Goal: Entertainment & Leisure: Browse casually

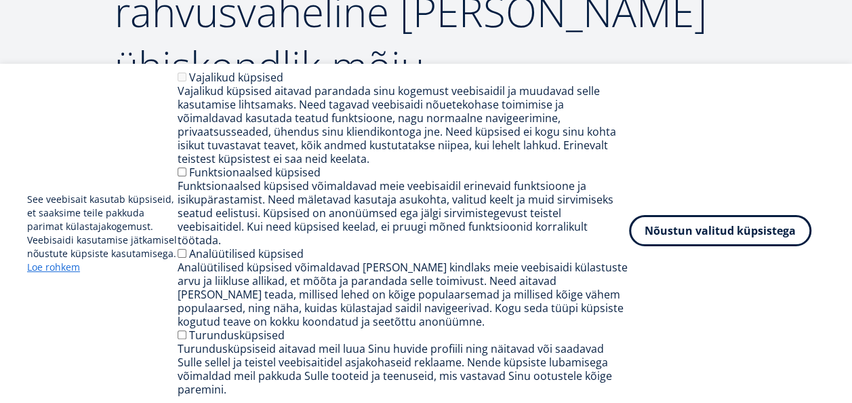
click at [689, 240] on button "Nõustun valitud küpsistega" at bounding box center [720, 230] width 182 height 31
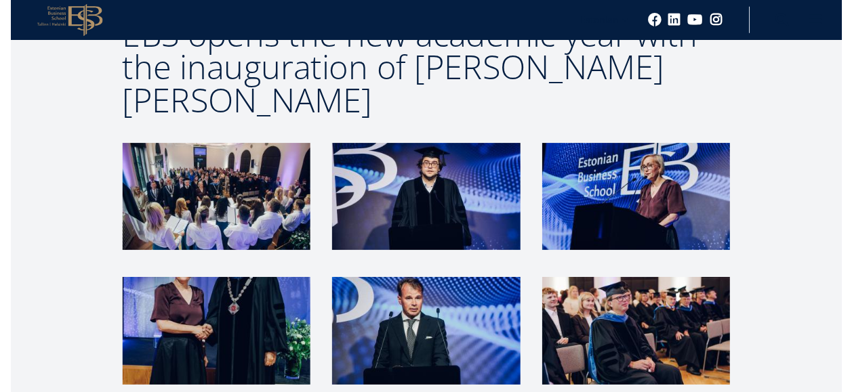
scroll to position [2675, 0]
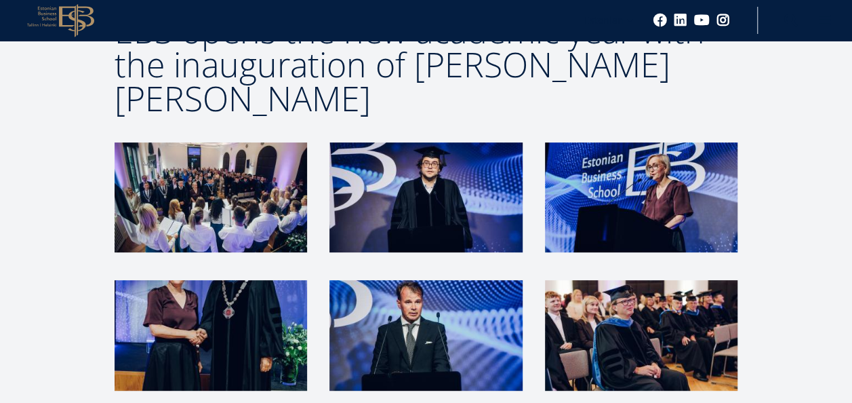
click at [241, 142] on img at bounding box center [211, 197] width 193 height 110
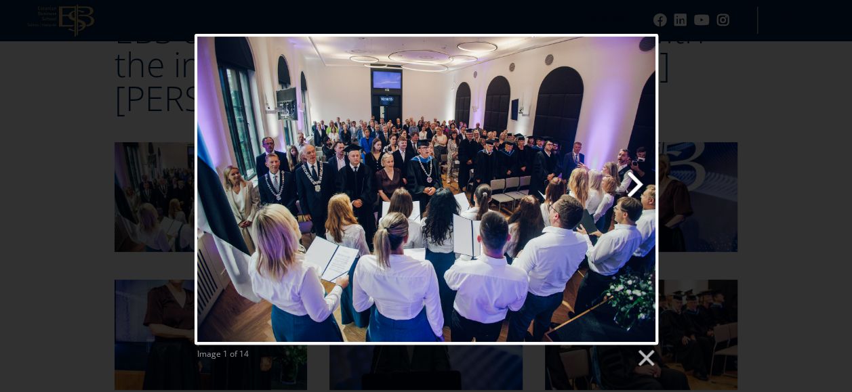
click at [623, 179] on link "Next image" at bounding box center [509, 189] width 297 height 311
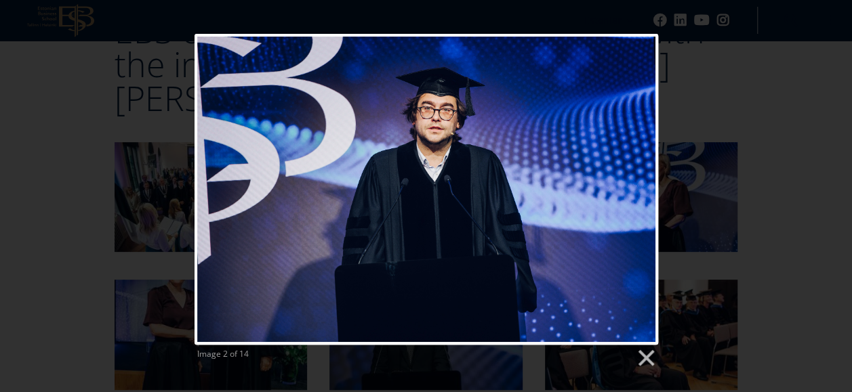
click at [623, 179] on link "Next image" at bounding box center [509, 189] width 297 height 311
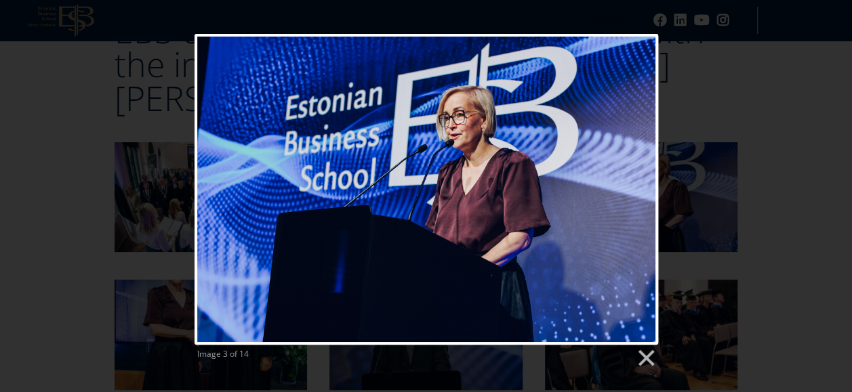
click at [623, 179] on link "Next image" at bounding box center [509, 189] width 297 height 311
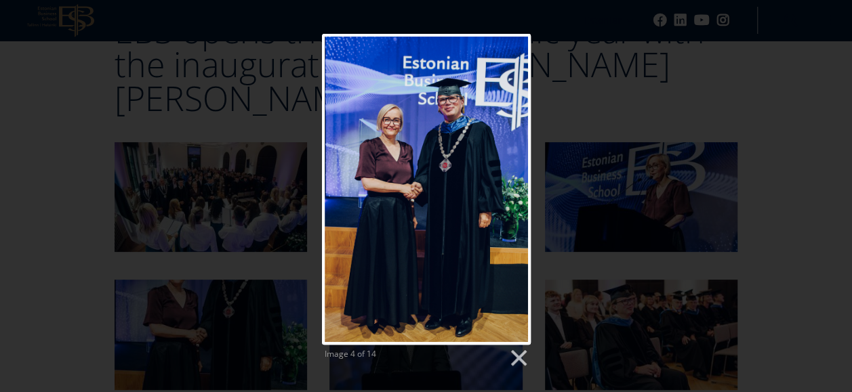
click at [495, 180] on link "Next image" at bounding box center [463, 189] width 134 height 311
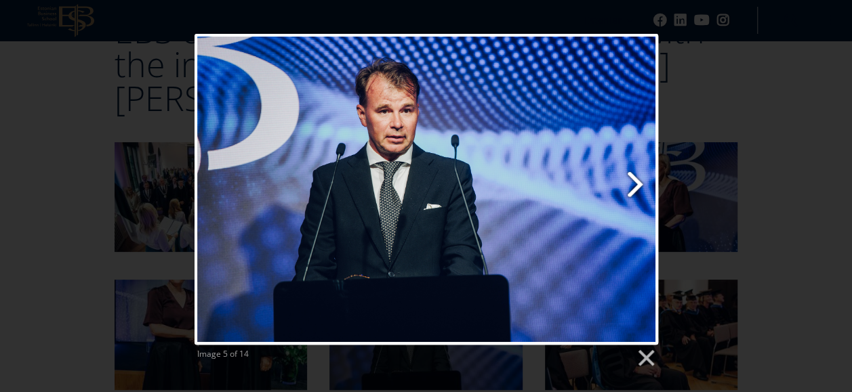
click at [632, 180] on link "Next image" at bounding box center [509, 189] width 297 height 311
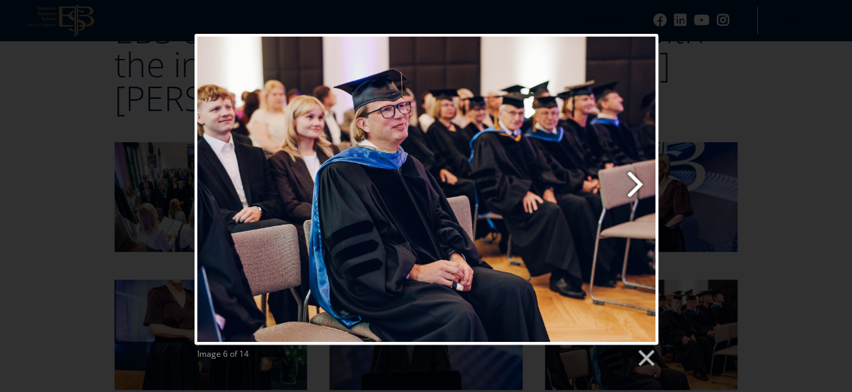
click at [629, 179] on link "Next image" at bounding box center [509, 189] width 297 height 311
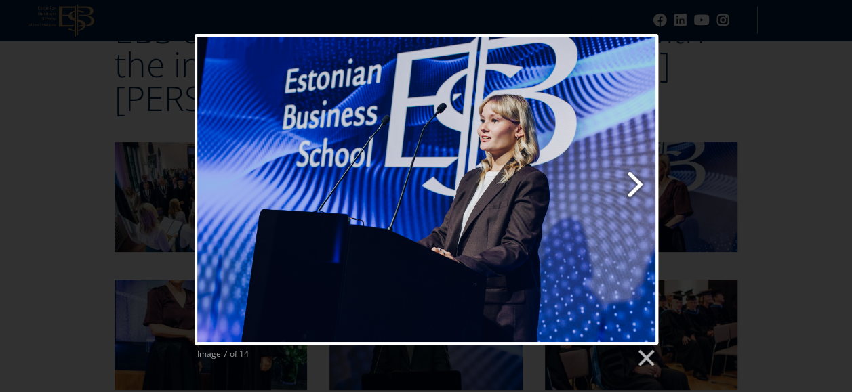
click at [633, 174] on link "Next image" at bounding box center [509, 189] width 297 height 311
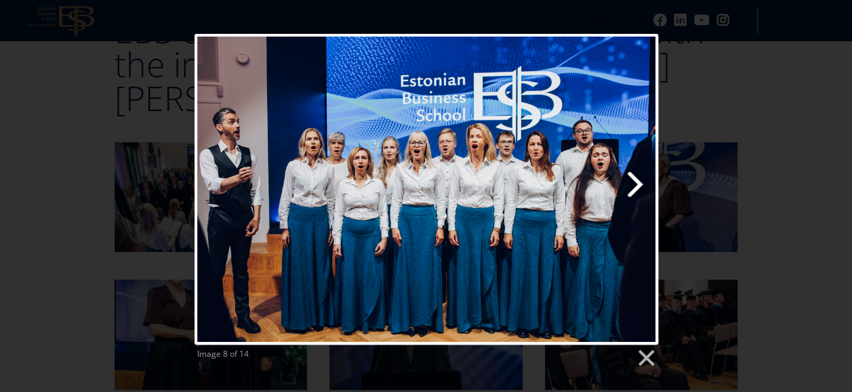
click at [439, 184] on link "Next image" at bounding box center [509, 189] width 297 height 311
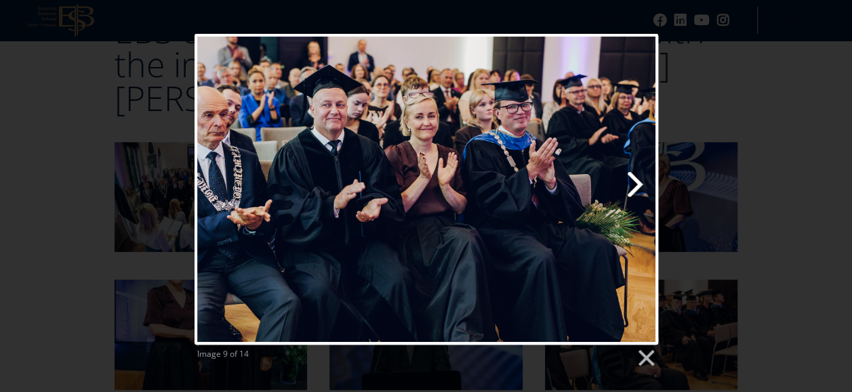
click at [620, 167] on link "Next image" at bounding box center [509, 189] width 297 height 311
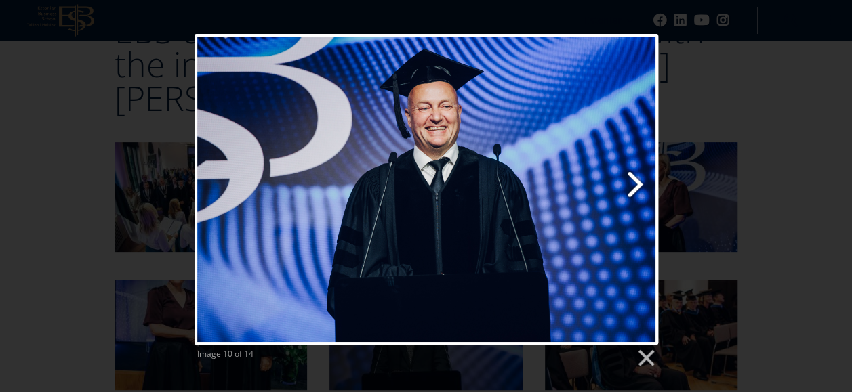
click at [620, 167] on link "Next image" at bounding box center [509, 189] width 297 height 311
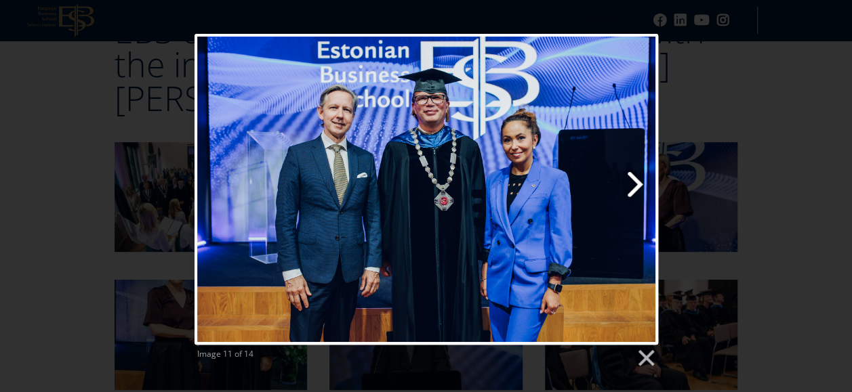
click at [620, 167] on link "Next image" at bounding box center [509, 189] width 297 height 311
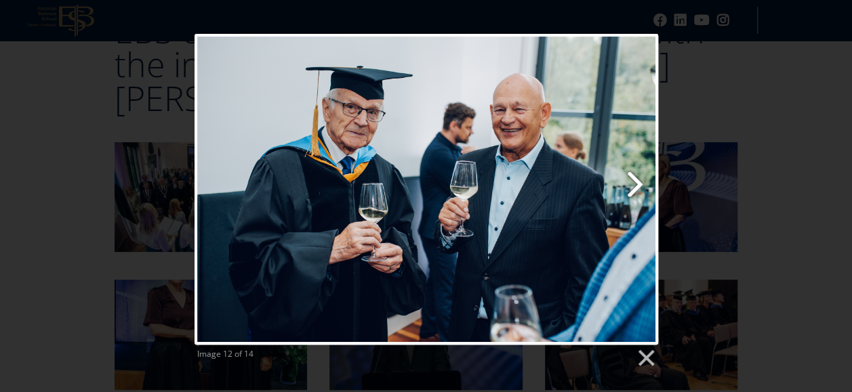
click at [620, 167] on link "Next image" at bounding box center [509, 189] width 297 height 311
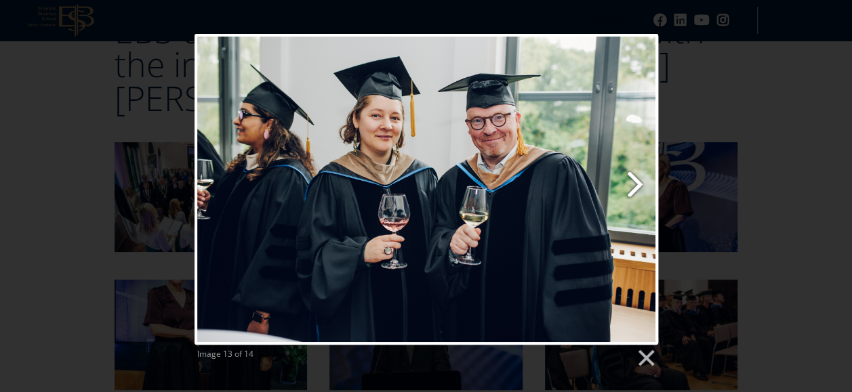
click at [620, 167] on link "Next image" at bounding box center [509, 189] width 297 height 311
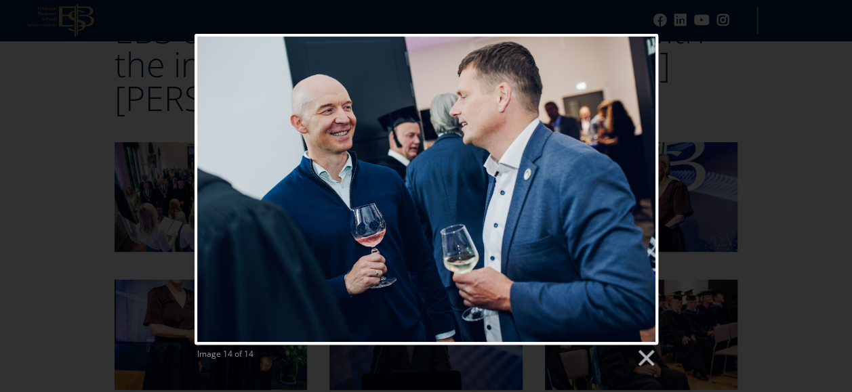
click at [620, 167] on div at bounding box center [426, 189] width 464 height 311
click at [217, 182] on link "Previous image" at bounding box center [273, 189] width 158 height 311
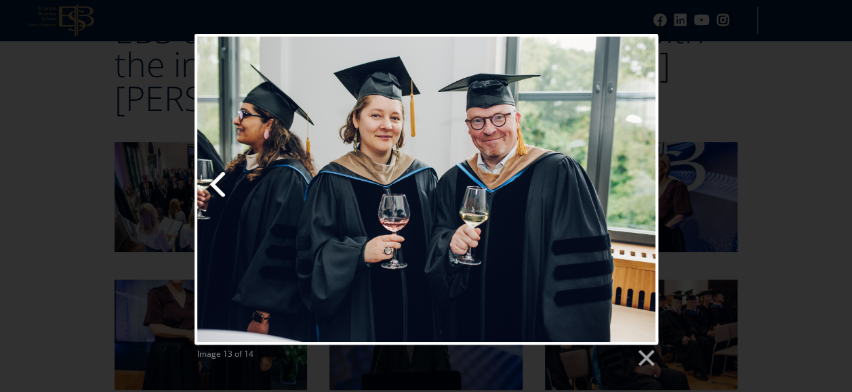
click at [217, 182] on link "Previous image" at bounding box center [273, 189] width 158 height 311
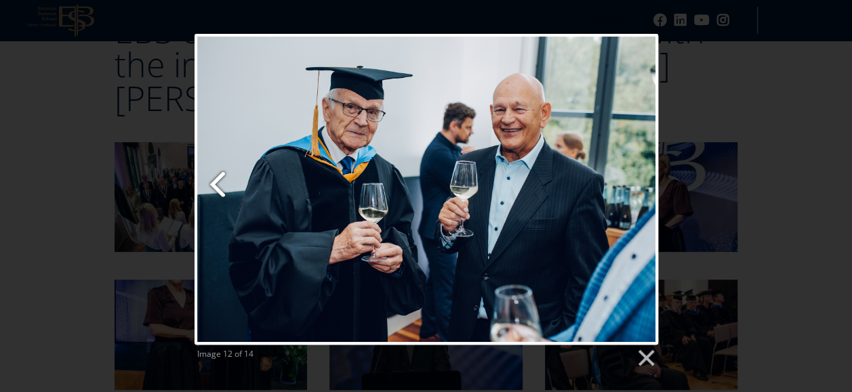
click at [222, 182] on link "Previous image" at bounding box center [273, 189] width 158 height 311
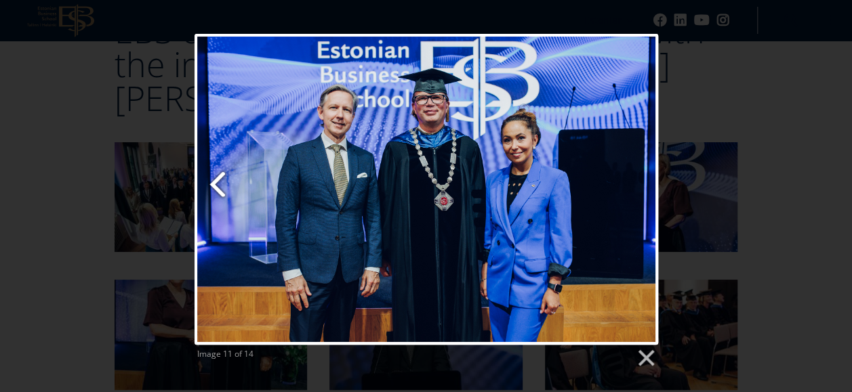
click at [222, 182] on link "Previous image" at bounding box center [273, 189] width 158 height 311
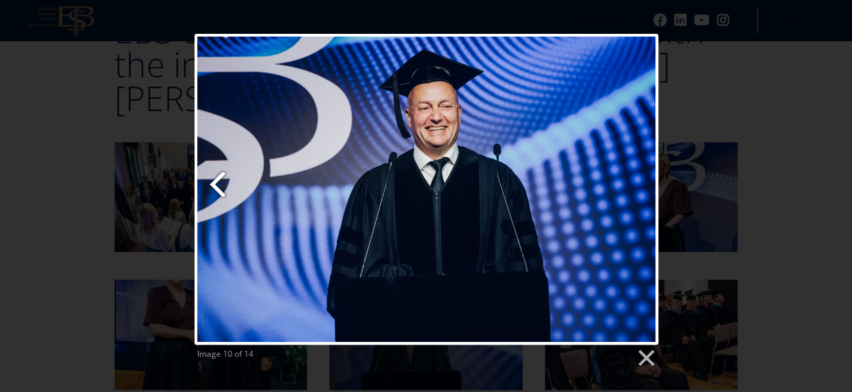
click at [222, 182] on link "Previous image" at bounding box center [273, 189] width 158 height 311
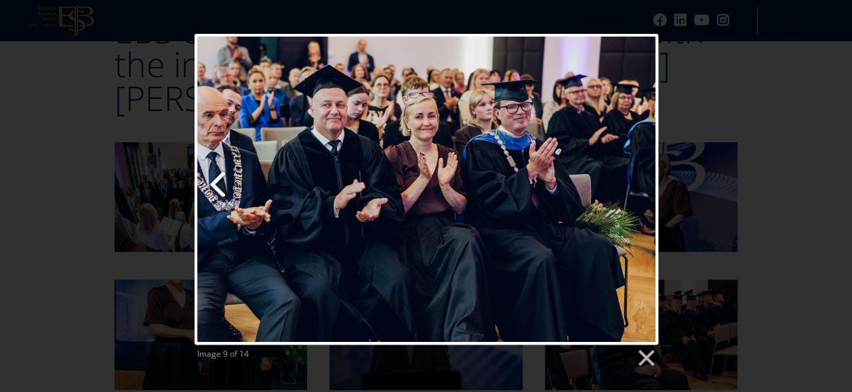
click at [222, 182] on link "Previous image" at bounding box center [273, 189] width 158 height 311
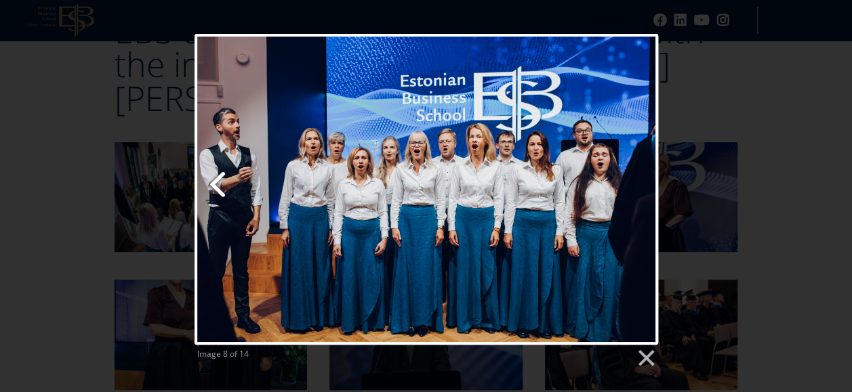
click at [222, 182] on link "Previous image" at bounding box center [273, 189] width 158 height 311
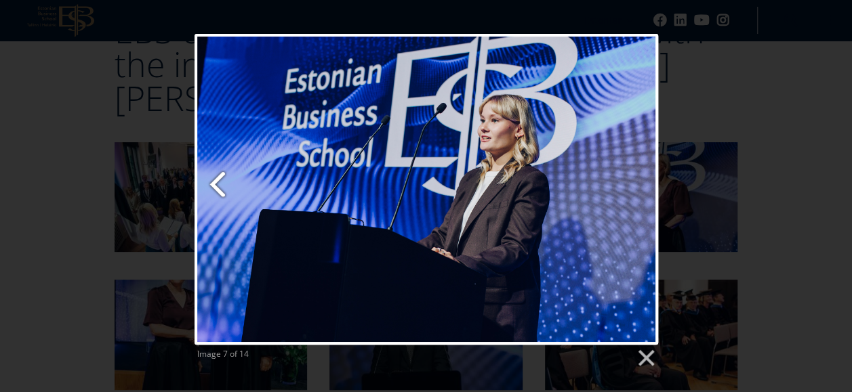
click at [222, 182] on link "Previous image" at bounding box center [273, 189] width 158 height 311
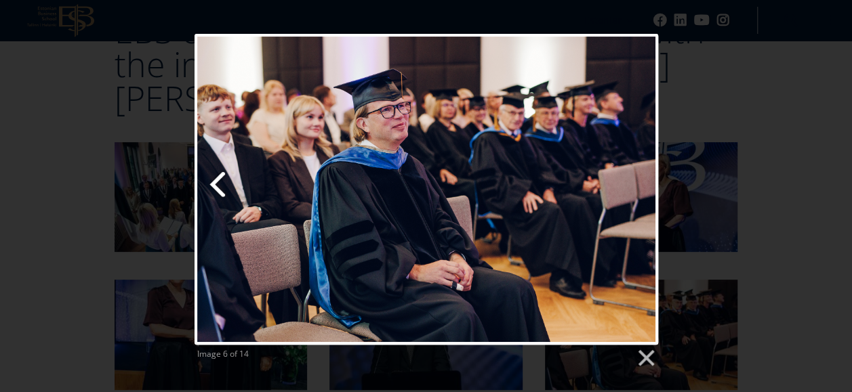
click at [222, 182] on link "Previous image" at bounding box center [273, 189] width 158 height 311
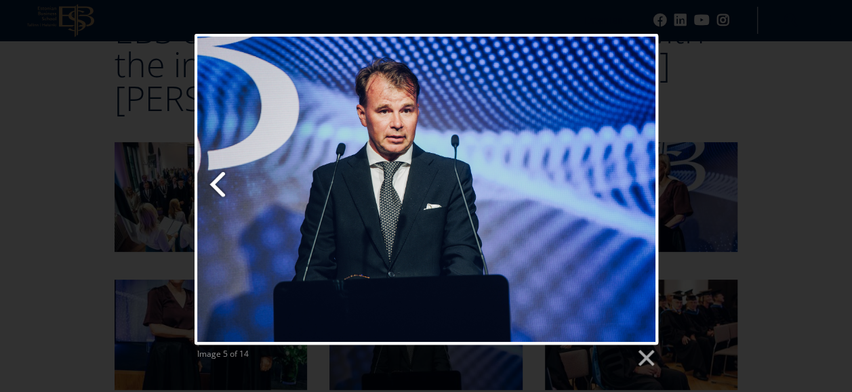
click at [222, 182] on link "Previous image" at bounding box center [273, 189] width 158 height 311
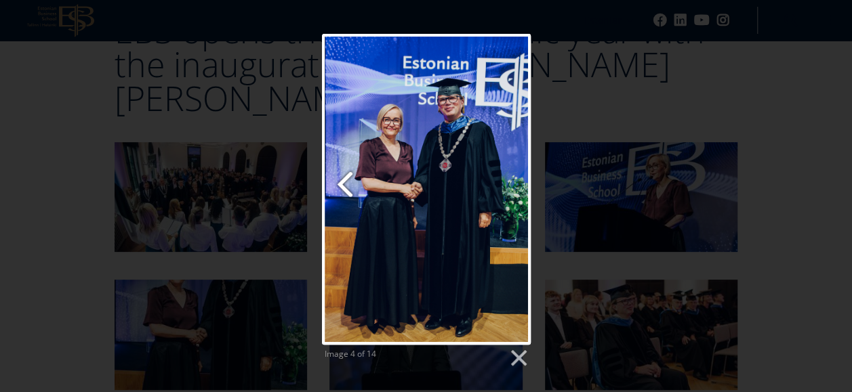
click at [222, 182] on div "Image 4 of 14" at bounding box center [426, 201] width 852 height 335
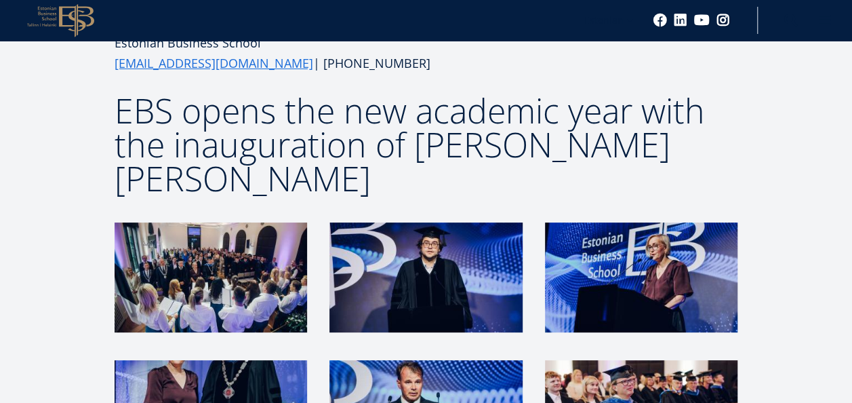
scroll to position [2590, 0]
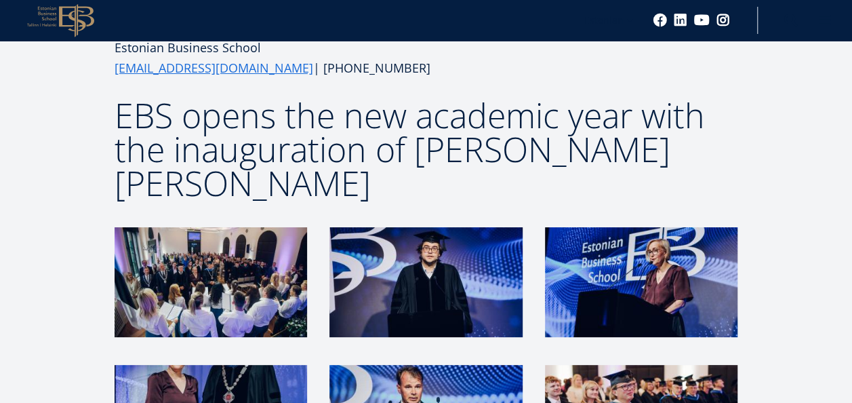
click at [214, 252] on img at bounding box center [211, 282] width 193 height 110
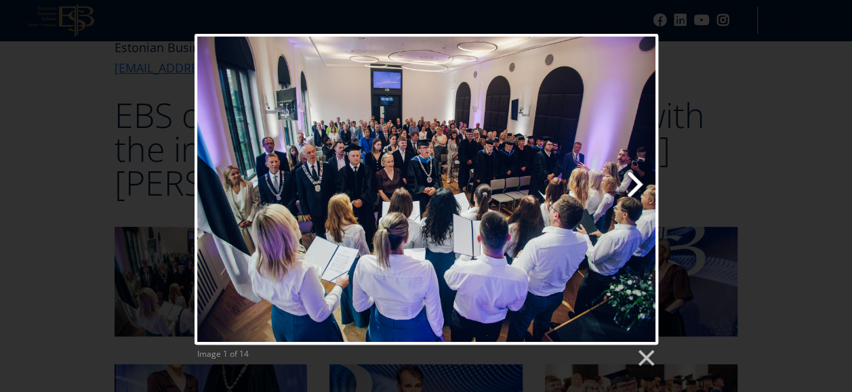
click at [637, 192] on link "Next image" at bounding box center [509, 189] width 297 height 311
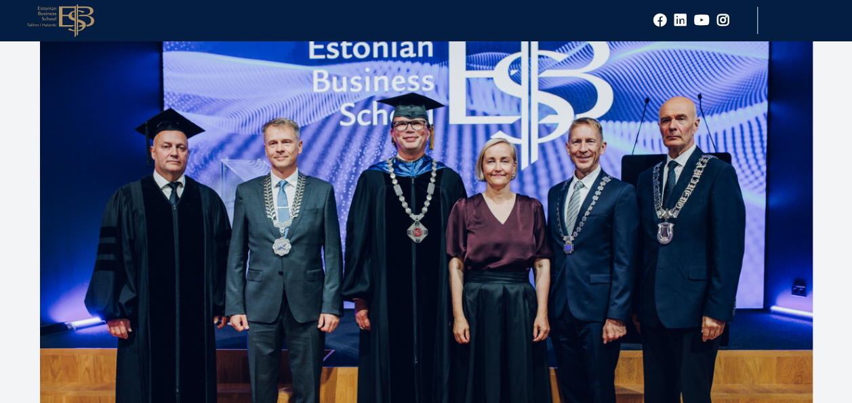
scroll to position [550, 0]
